Goal: Task Accomplishment & Management: Use online tool/utility

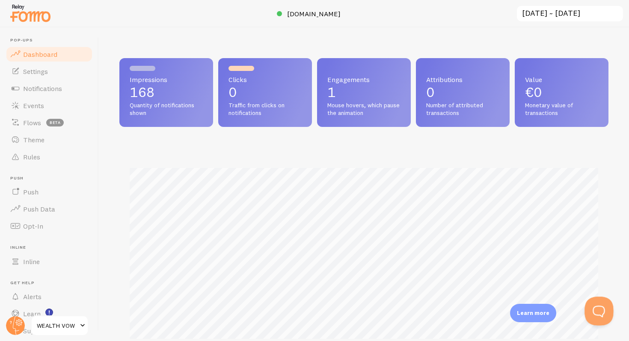
click at [594, 306] on button "Open Beacon popover" at bounding box center [597, 310] width 26 height 26
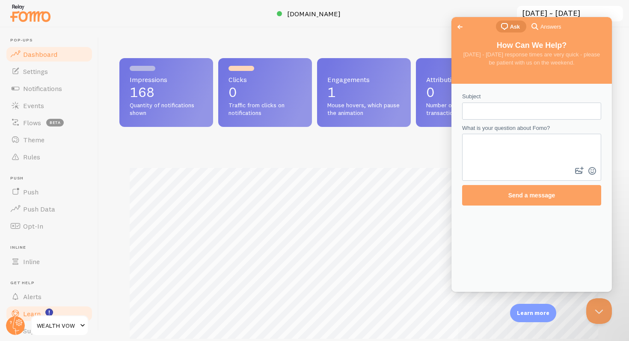
click at [56, 310] on link "Learn" at bounding box center [49, 314] width 88 height 17
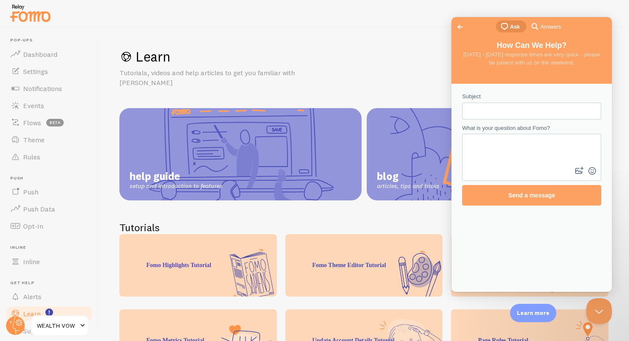
click at [459, 24] on span "Go back" at bounding box center [460, 27] width 10 height 10
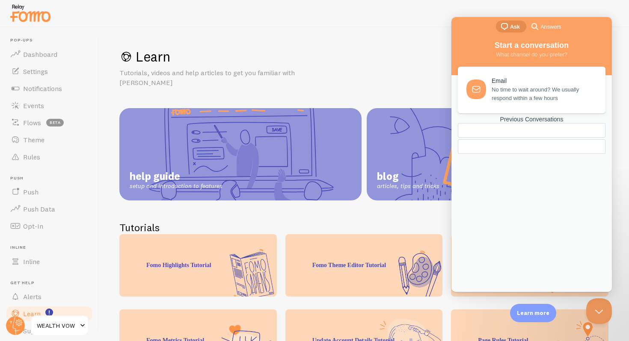
click at [441, 18] on div at bounding box center [314, 13] width 629 height 27
click at [600, 308] on button "Close Beacon popover" at bounding box center [597, 310] width 26 height 26
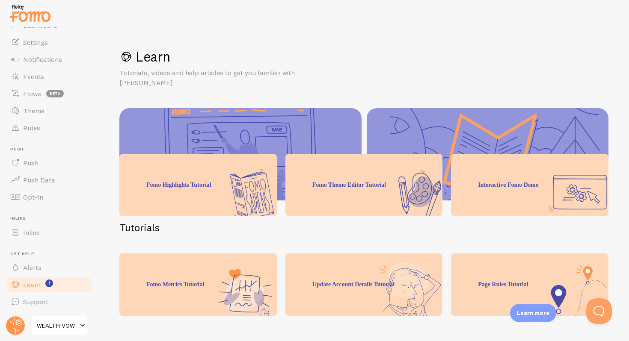
scroll to position [91, 0]
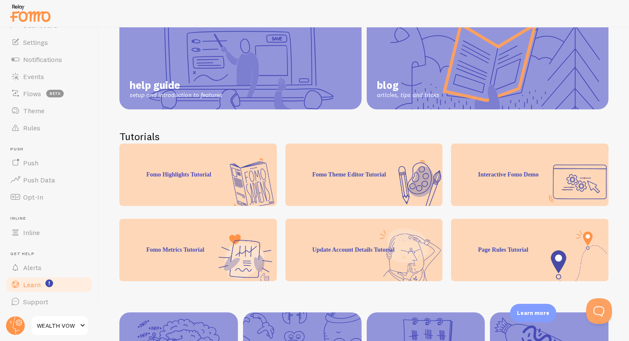
click at [374, 186] on div "Fomo Theme Editor Tutorial" at bounding box center [363, 175] width 157 height 62
click at [338, 164] on div "Fomo Theme Editor Tutorial" at bounding box center [363, 175] width 157 height 62
click at [365, 184] on div "Fomo Theme Editor Tutorial" at bounding box center [363, 175] width 157 height 62
click at [356, 183] on div "Fomo Theme Editor Tutorial" at bounding box center [363, 175] width 157 height 62
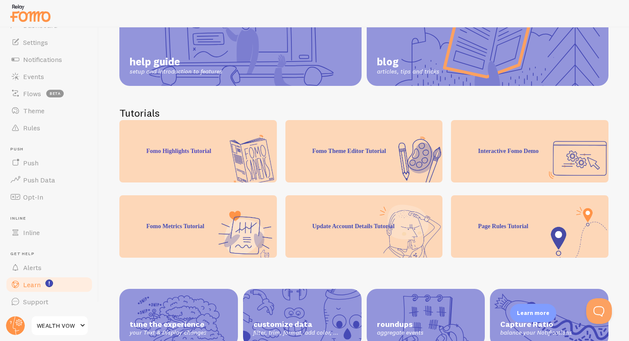
scroll to position [122, 0]
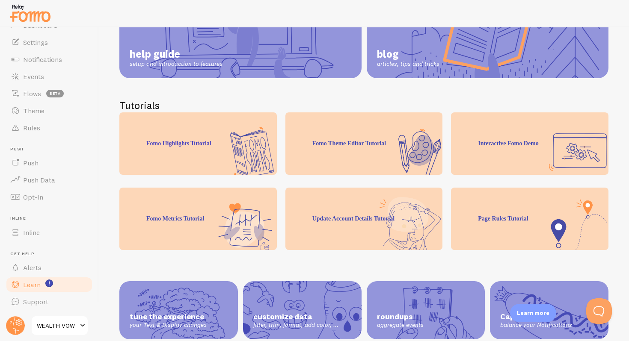
click at [353, 222] on div "Update Account Details Tutorial" at bounding box center [363, 219] width 157 height 62
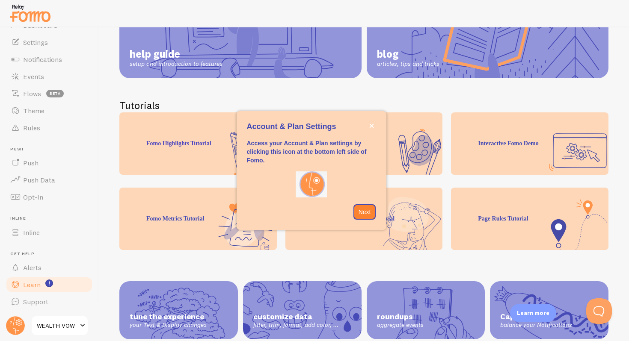
click at [341, 143] on p "Access your Account & Plan settings by clicking this icon at the bottom left si…" at bounding box center [311, 152] width 129 height 26
click at [374, 123] on button "close," at bounding box center [371, 126] width 9 height 9
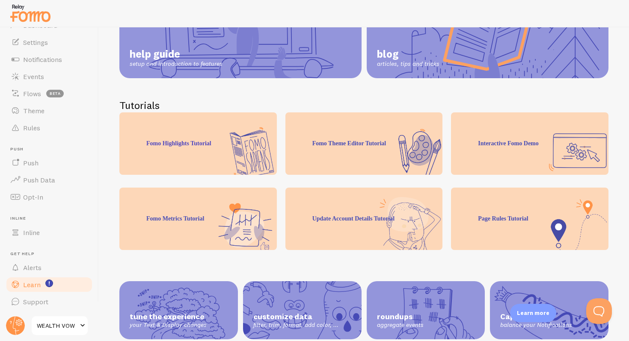
click at [373, 134] on div "Fomo Theme Editor Tutorial" at bounding box center [363, 144] width 157 height 62
click at [469, 157] on div "Interactive Fomo Demo" at bounding box center [529, 144] width 157 height 62
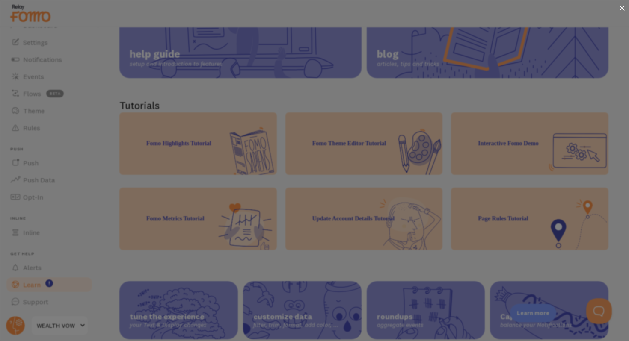
click at [621, 6] on icon at bounding box center [622, 8] width 5 height 5
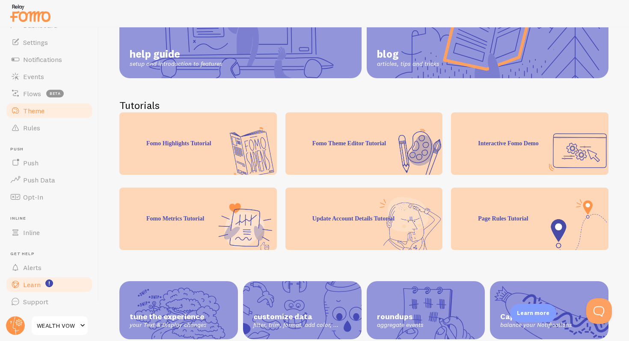
click at [22, 114] on link "Theme" at bounding box center [49, 110] width 88 height 17
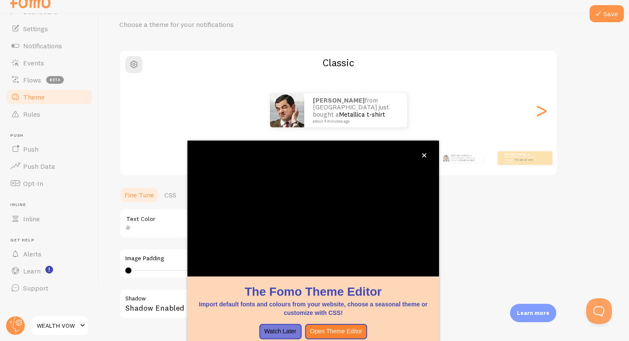
scroll to position [59, 0]
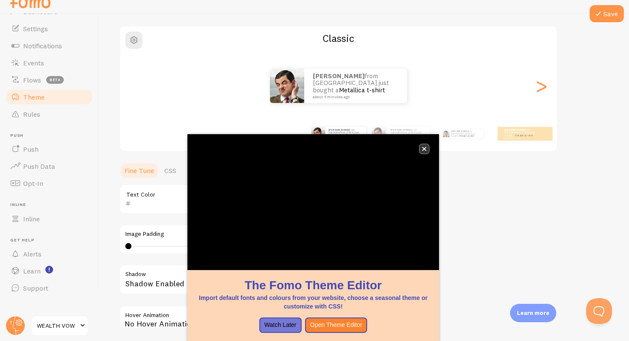
click at [423, 149] on icon "close," at bounding box center [424, 149] width 5 height 5
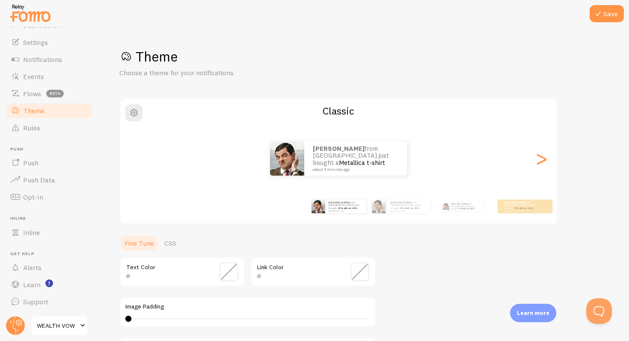
scroll to position [7, 0]
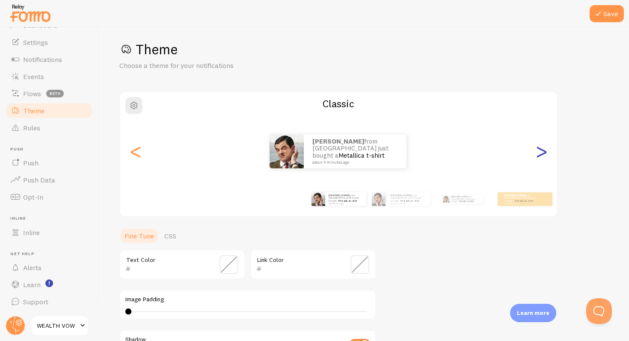
click at [540, 153] on div ">" at bounding box center [541, 152] width 10 height 62
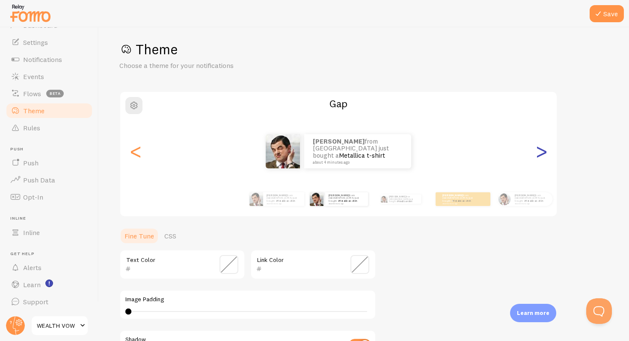
click at [540, 153] on div ">" at bounding box center [541, 152] width 10 height 62
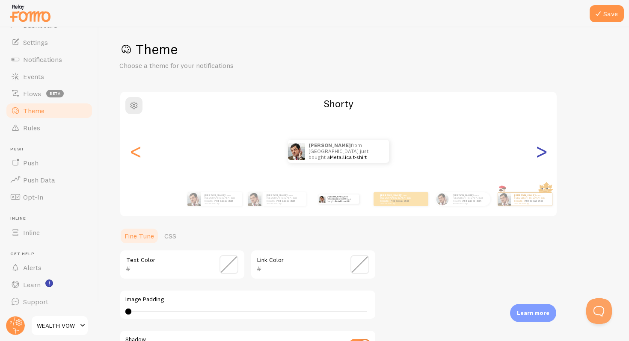
click at [540, 153] on div ">" at bounding box center [541, 152] width 10 height 62
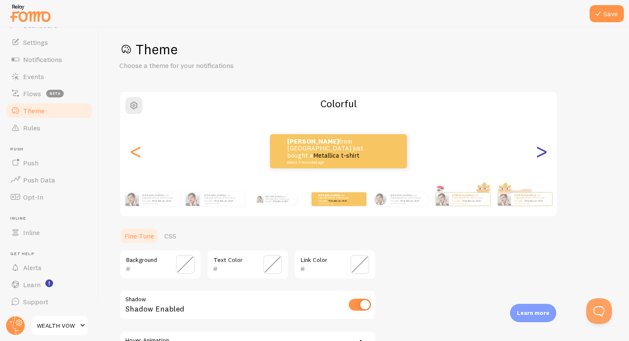
click at [540, 153] on div ">" at bounding box center [541, 152] width 10 height 62
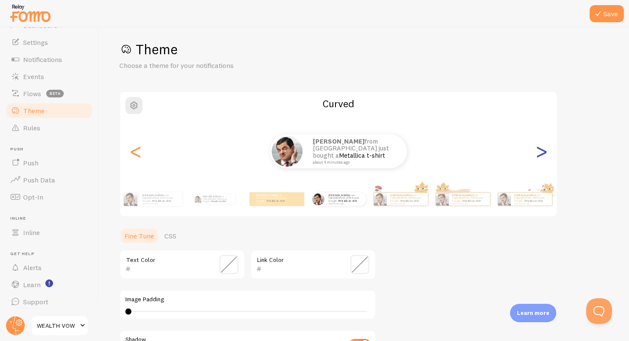
click at [540, 153] on div ">" at bounding box center [541, 152] width 10 height 62
type input "0"
click at [540, 153] on div ">" at bounding box center [541, 152] width 10 height 62
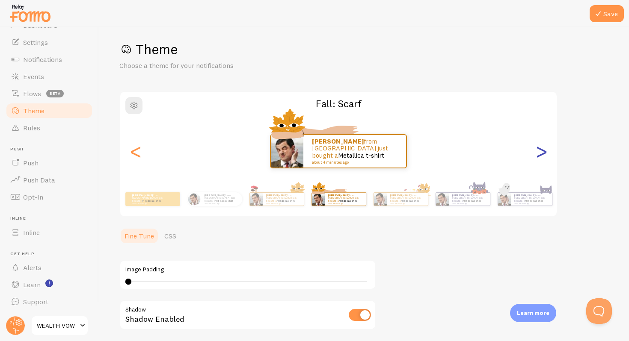
click at [540, 153] on div ">" at bounding box center [541, 152] width 10 height 62
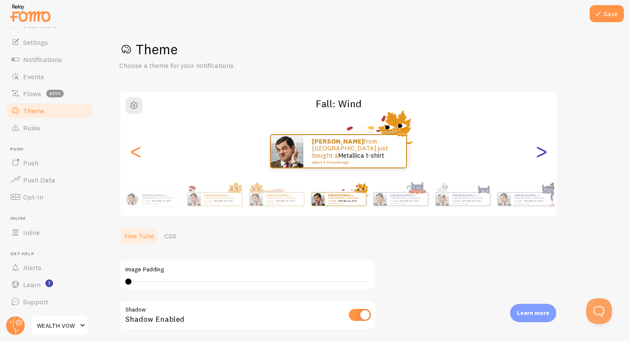
click at [540, 153] on div ">" at bounding box center [541, 152] width 10 height 62
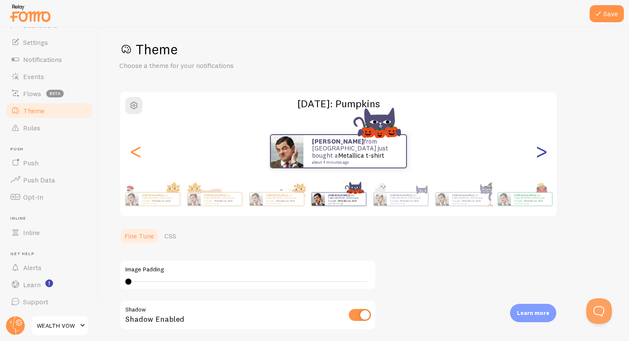
click at [540, 153] on div ">" at bounding box center [541, 152] width 10 height 62
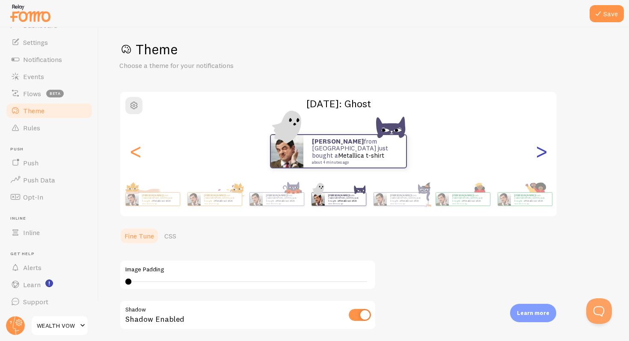
click at [540, 153] on div ">" at bounding box center [541, 152] width 10 height 62
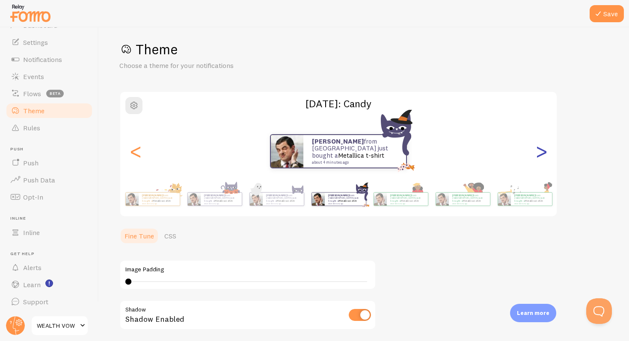
click at [540, 153] on div ">" at bounding box center [541, 152] width 10 height 62
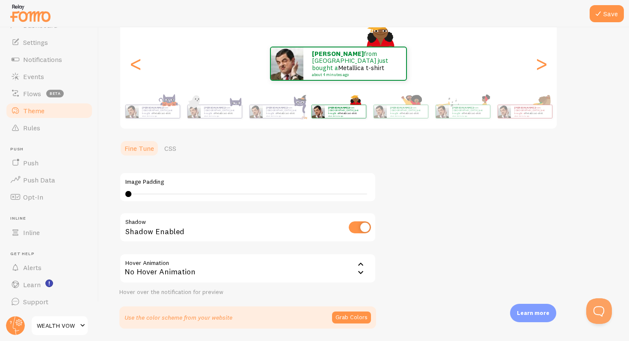
scroll to position [88, 0]
